Goal: Information Seeking & Learning: Learn about a topic

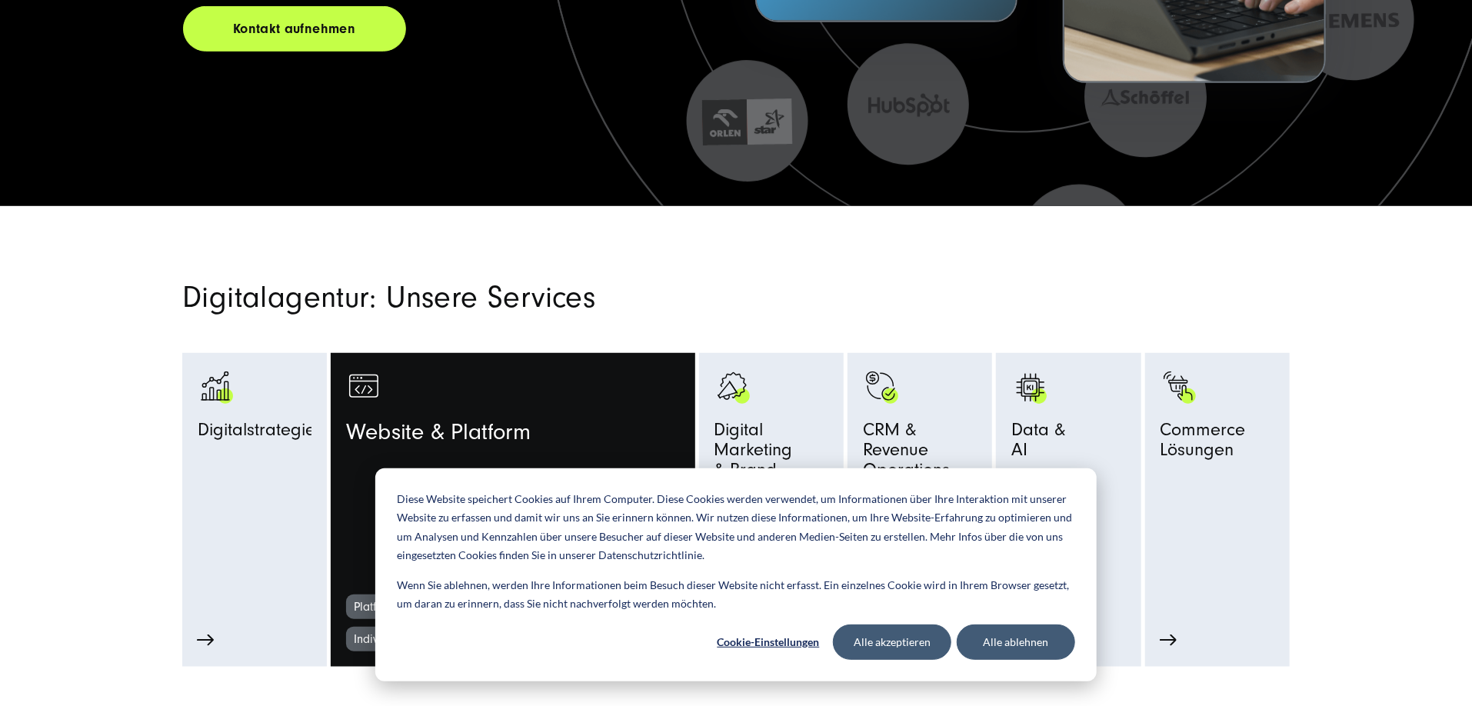
scroll to position [769, 0]
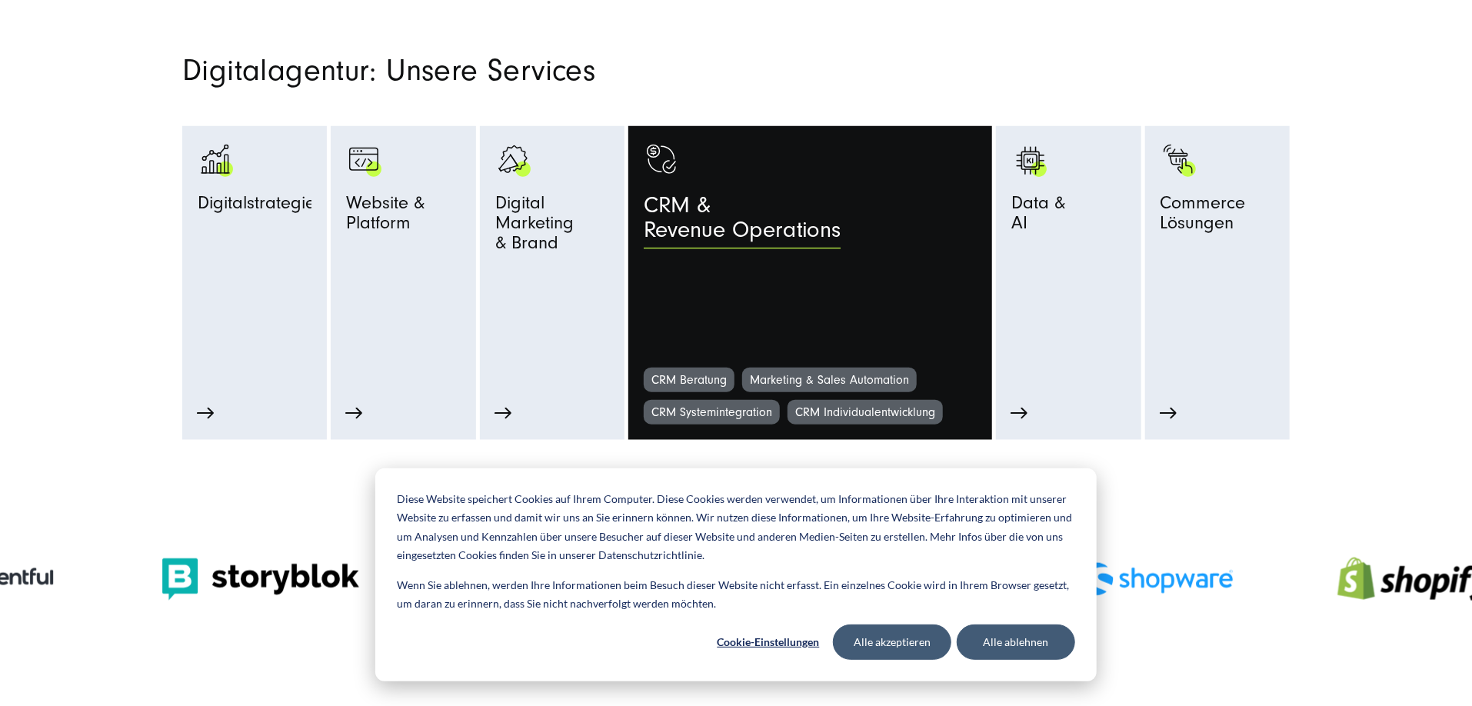
click at [812, 237] on span "CRM & Revenue Operations" at bounding box center [742, 222] width 197 height 59
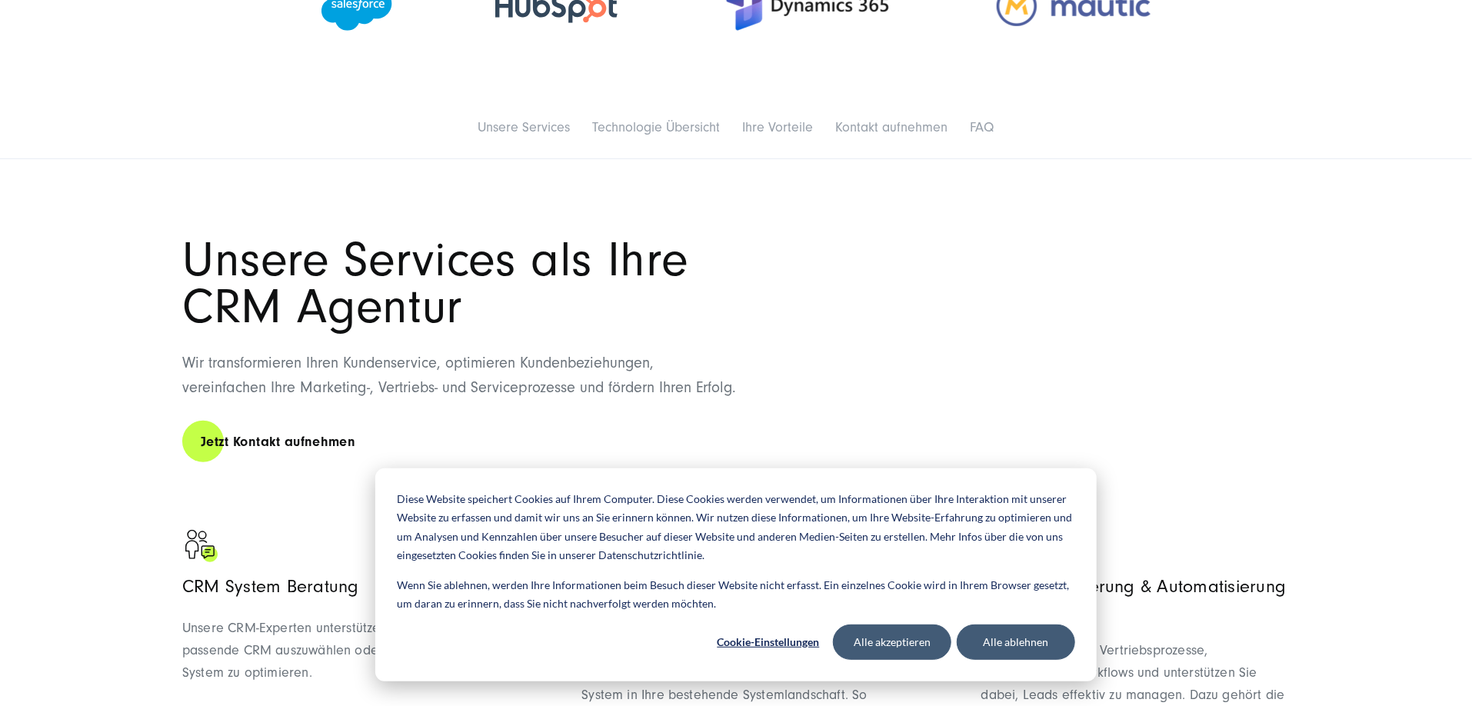
scroll to position [615, 0]
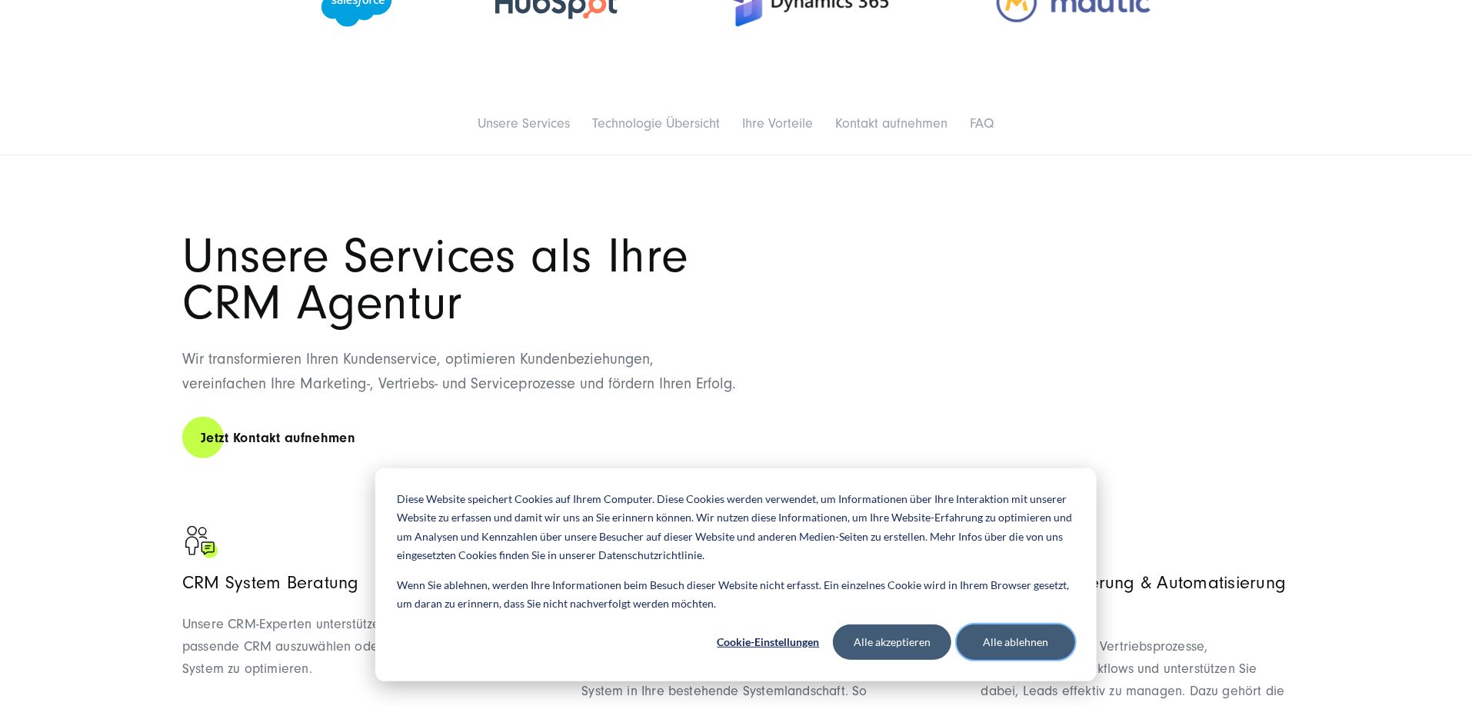
click at [992, 633] on button "Alle ablehnen" at bounding box center [1016, 642] width 118 height 35
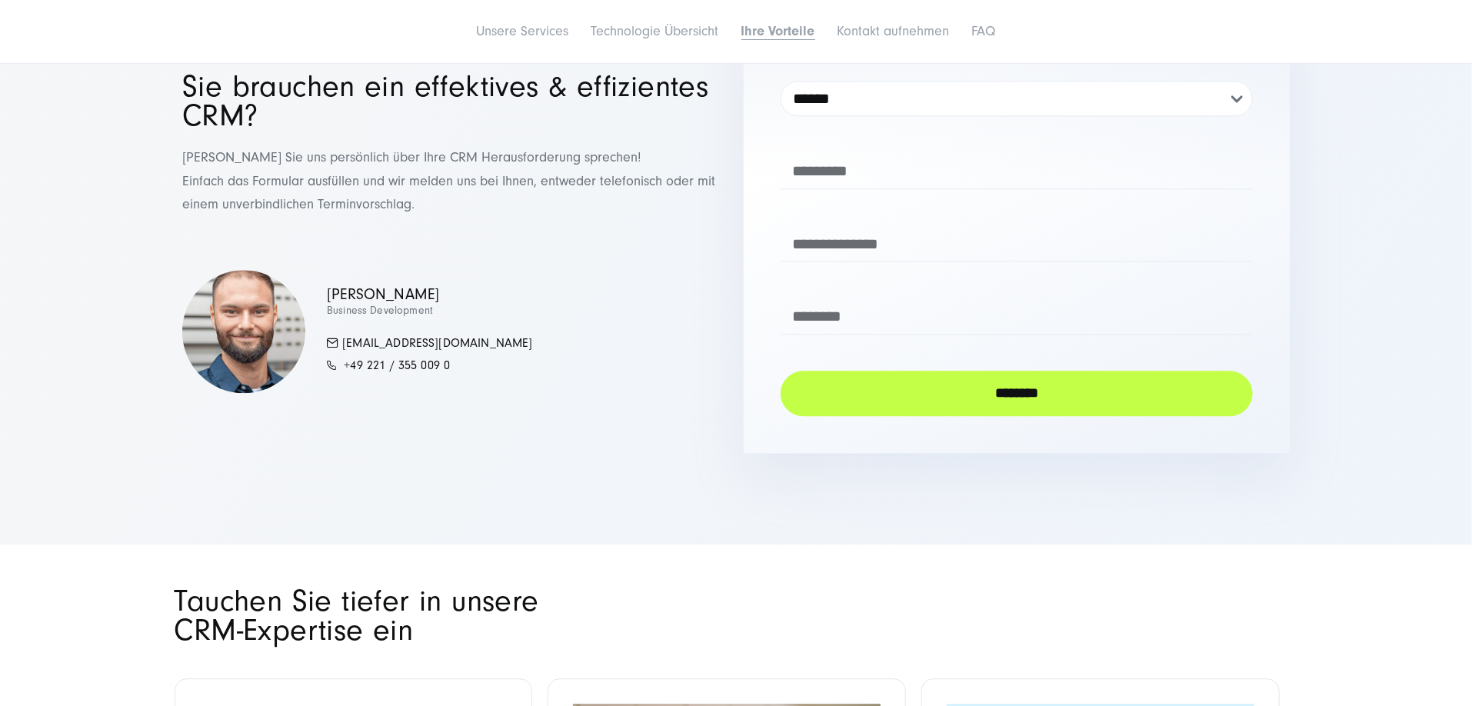
scroll to position [6000, 0]
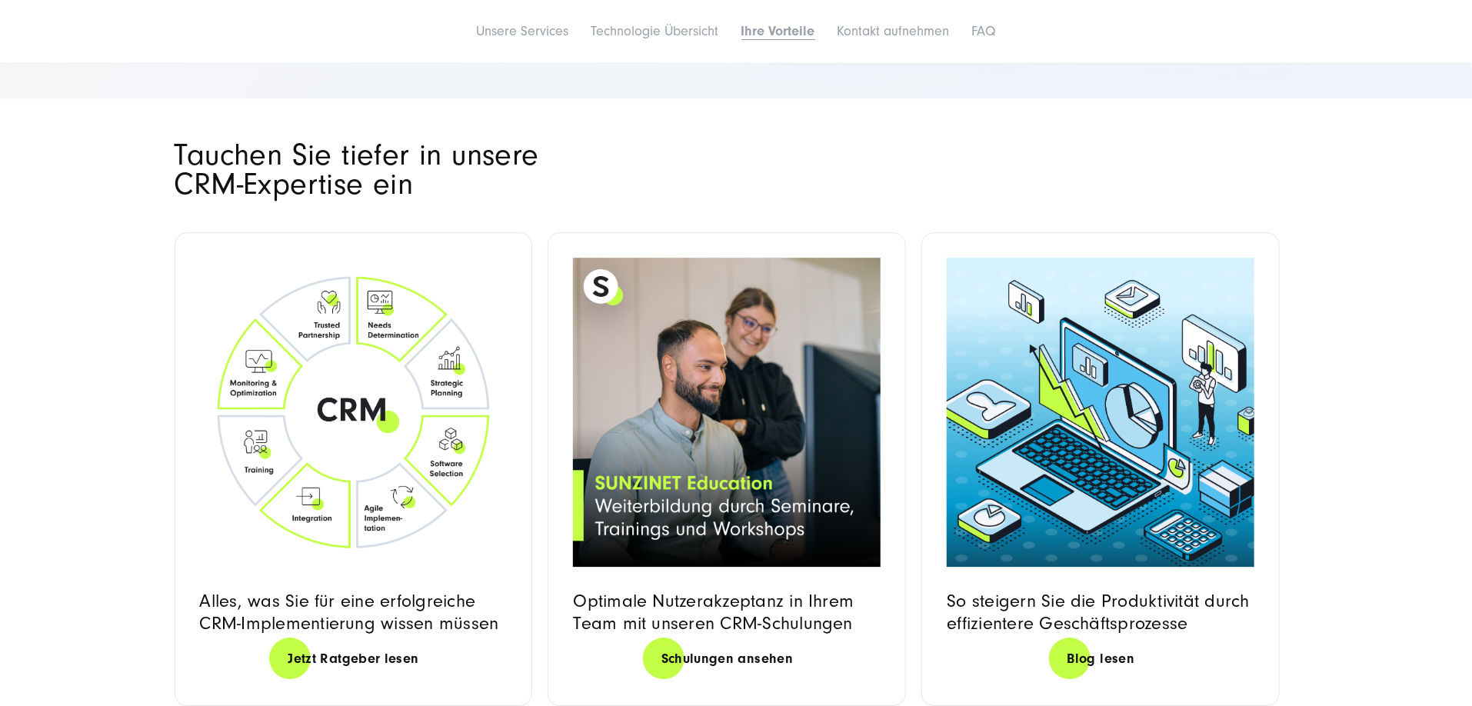
scroll to position [6385, 0]
